Goal: Task Accomplishment & Management: Manage account settings

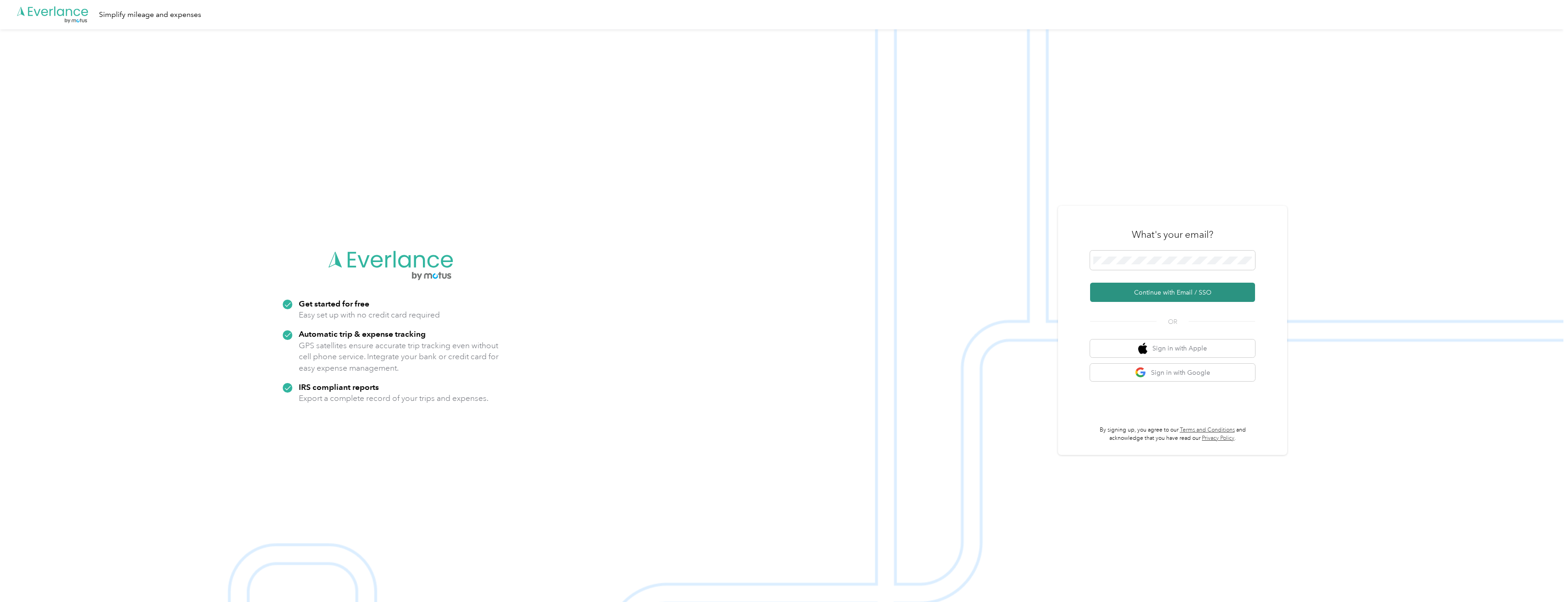
click at [1156, 292] on button "Continue with Email / SSO" at bounding box center [1172, 292] width 165 height 19
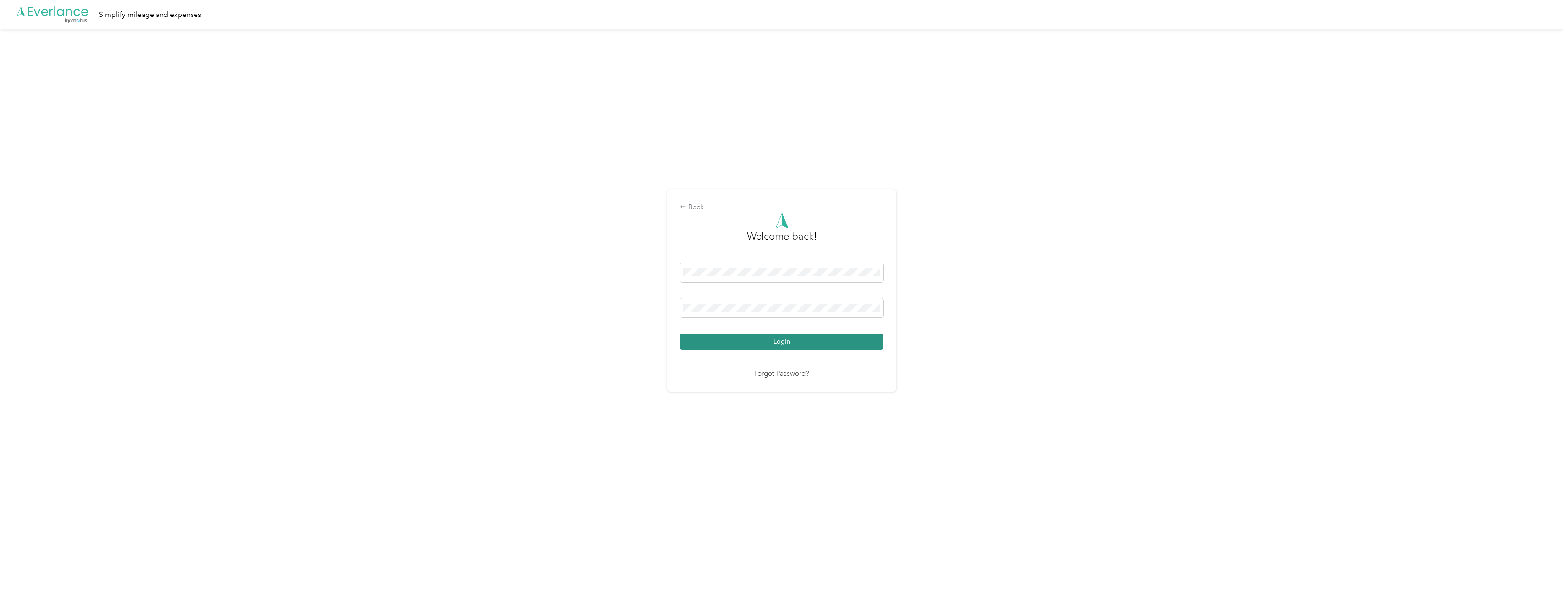
click at [797, 341] on button "Login" at bounding box center [782, 341] width 203 height 16
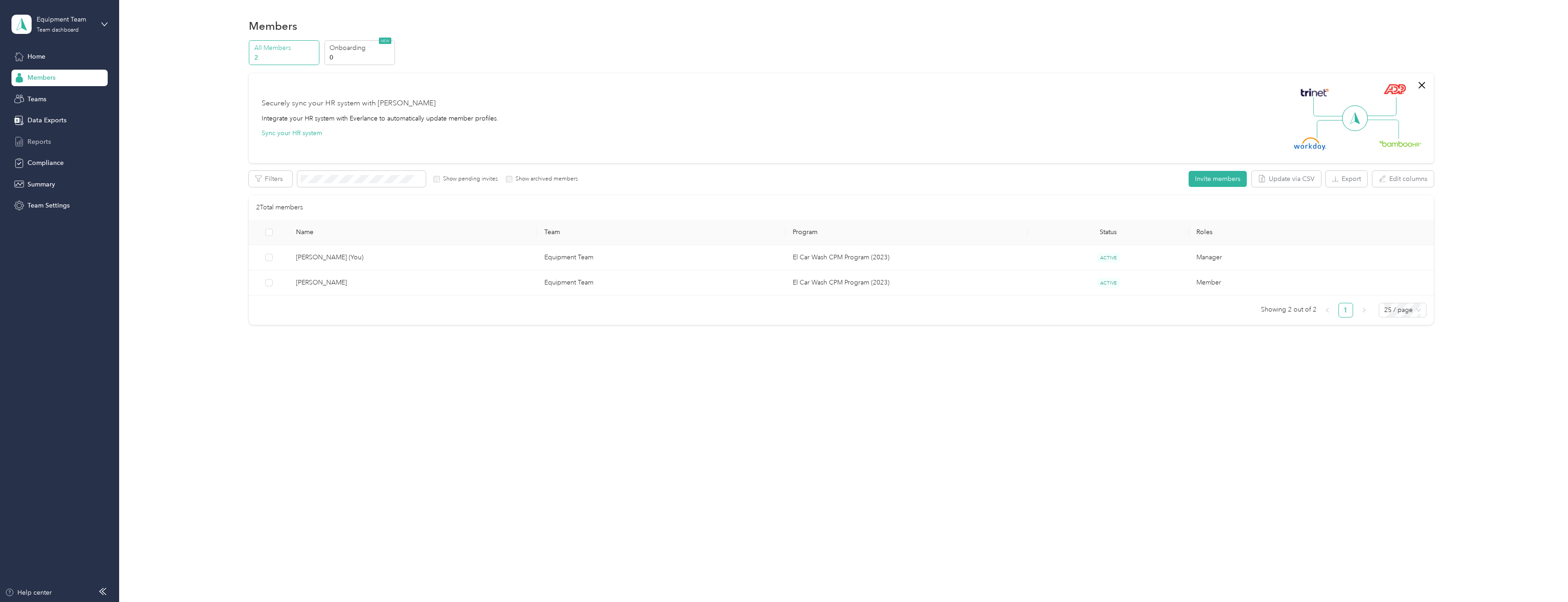
click at [38, 142] on span "Reports" at bounding box center [39, 142] width 23 height 10
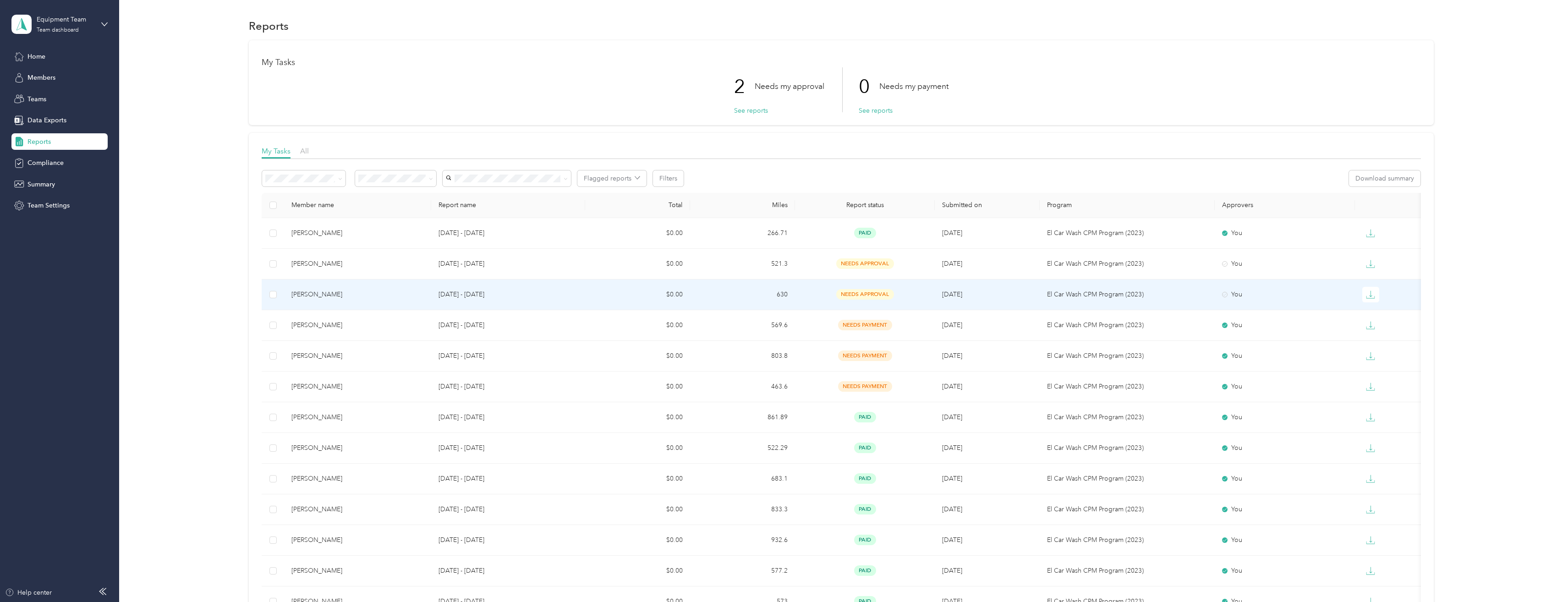
click at [861, 293] on span "needs approval" at bounding box center [865, 294] width 58 height 10
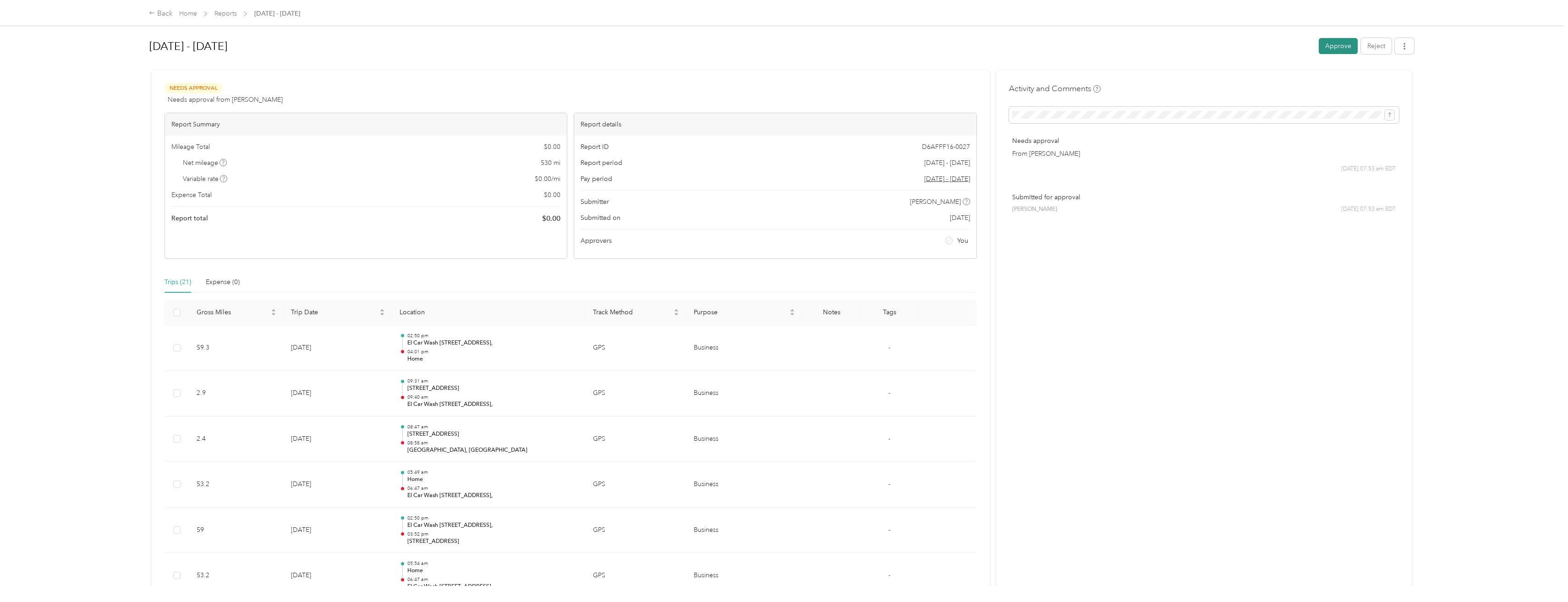
click at [1339, 41] on button "Approve" at bounding box center [1338, 46] width 39 height 16
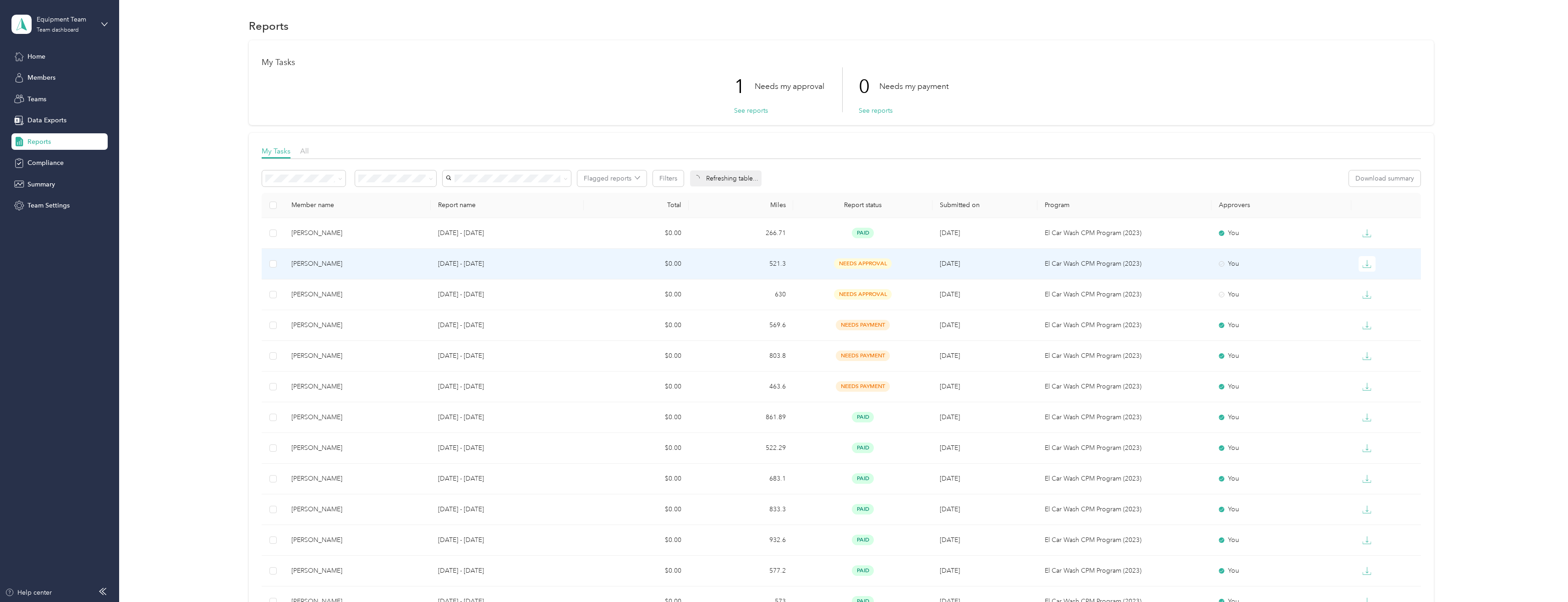
click at [856, 264] on span "needs approval" at bounding box center [863, 264] width 58 height 10
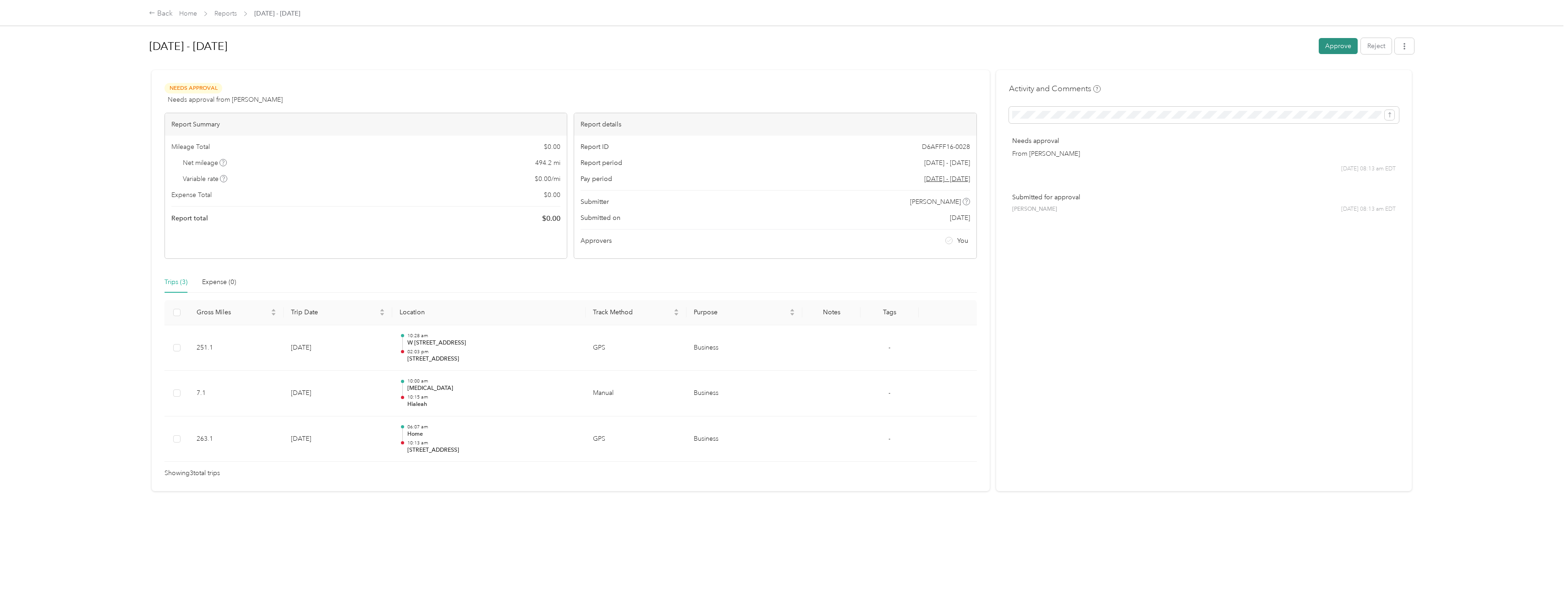
click at [1332, 46] on button "Approve" at bounding box center [1338, 46] width 39 height 16
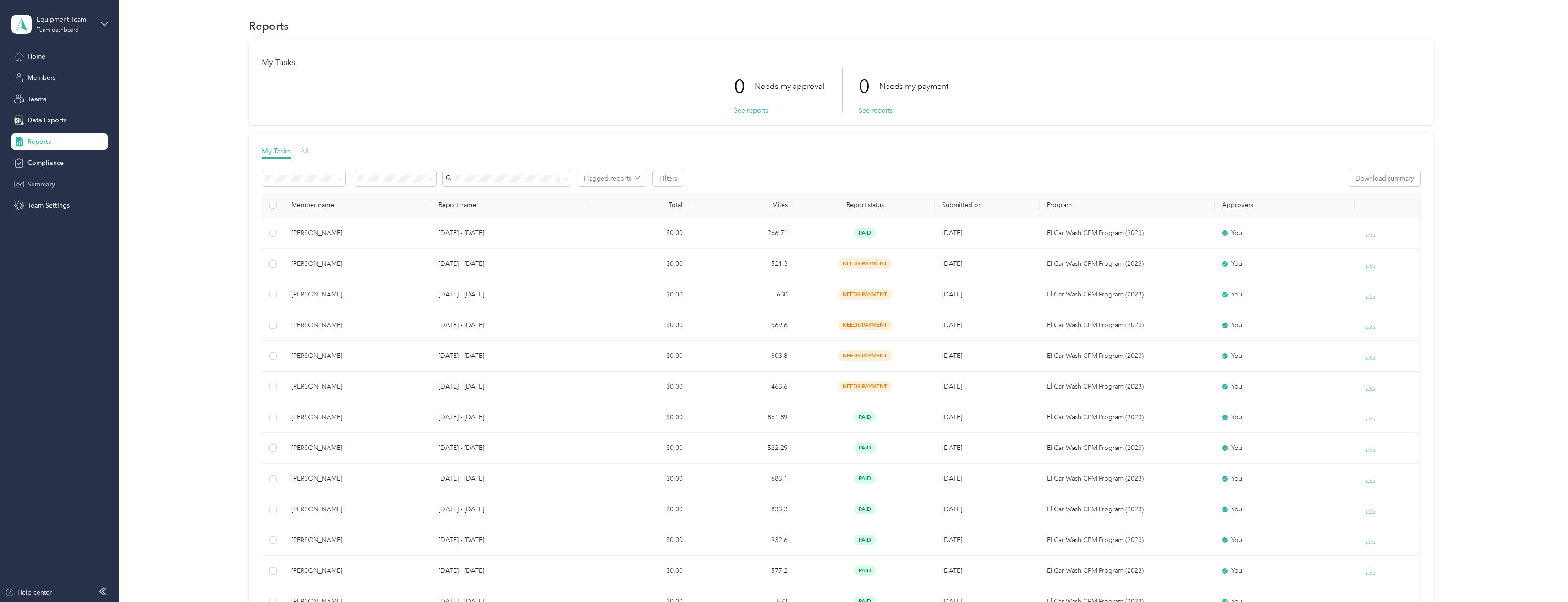
click at [47, 183] on span "Summary" at bounding box center [41, 184] width 27 height 10
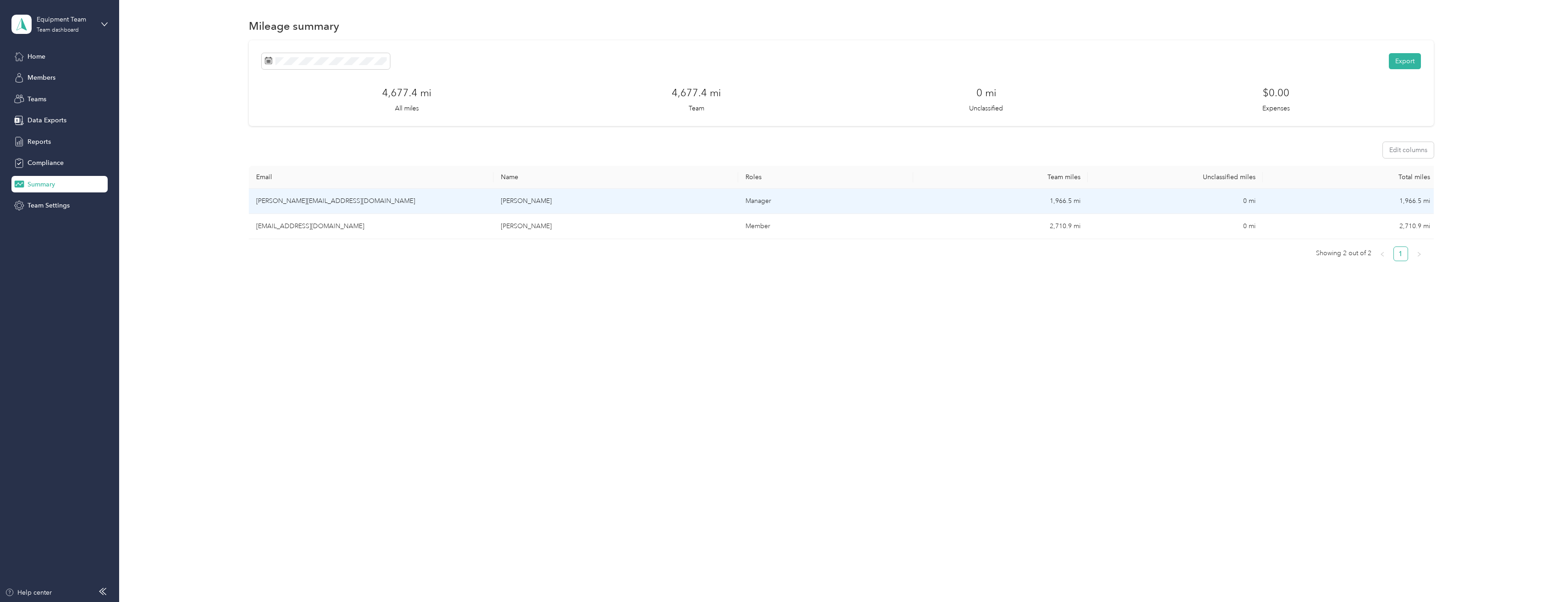
click at [288, 203] on td "eric@elcarwash.com" at bounding box center [371, 201] width 245 height 25
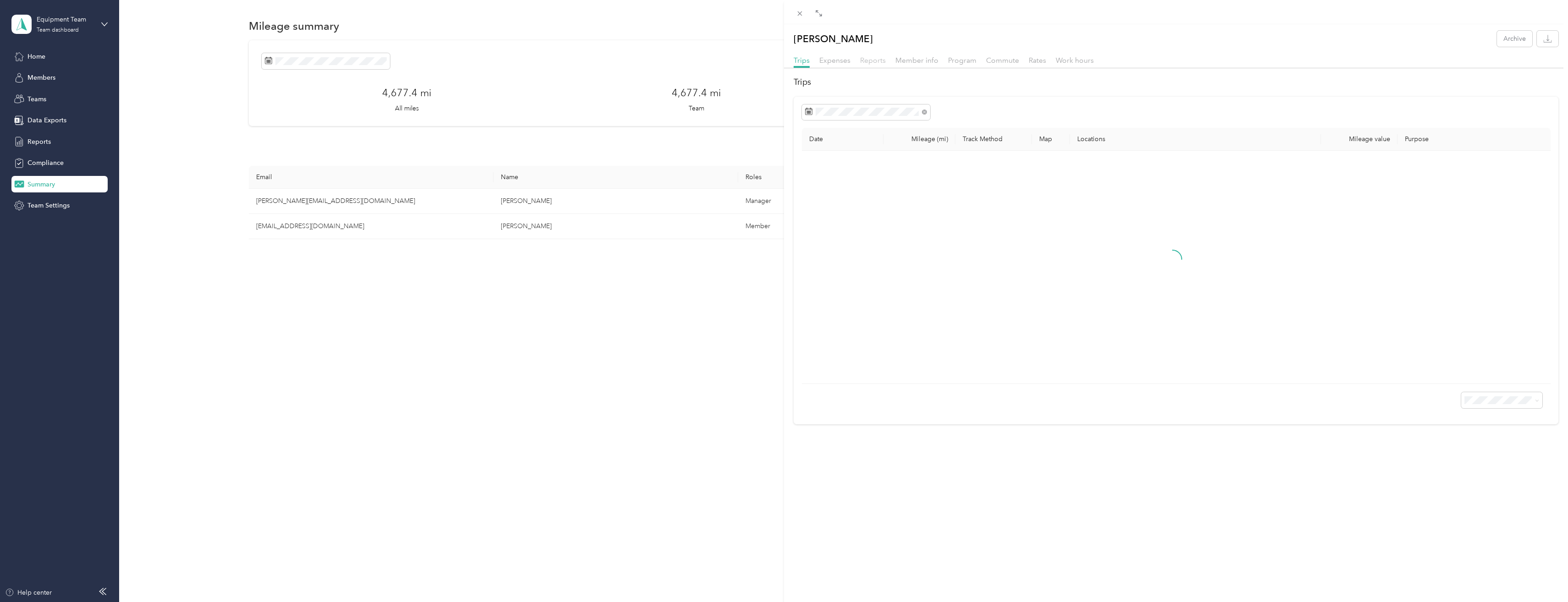
click at [878, 60] on span "Reports" at bounding box center [873, 60] width 26 height 9
